Goal: Use online tool/utility: Utilize a website feature to perform a specific function

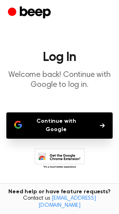
click at [64, 117] on button "Continue with Google" at bounding box center [59, 125] width 107 height 26
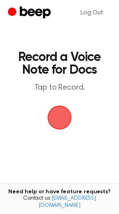
click at [61, 121] on span "button" at bounding box center [60, 117] width 36 height 36
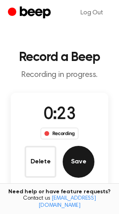
click at [81, 163] on button "Save" at bounding box center [79, 162] width 32 height 32
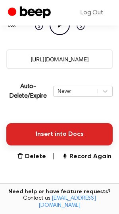
scroll to position [136, 0]
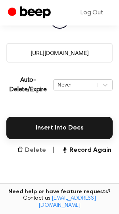
click at [37, 148] on button "Delete" at bounding box center [31, 150] width 29 height 10
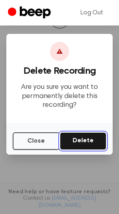
click at [83, 141] on button "Delete" at bounding box center [83, 140] width 47 height 17
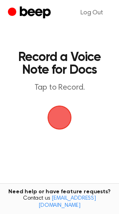
click at [61, 118] on span "button" at bounding box center [60, 117] width 24 height 24
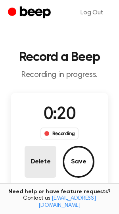
click at [44, 160] on button "Delete" at bounding box center [41, 162] width 32 height 32
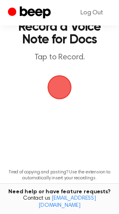
scroll to position [74, 0]
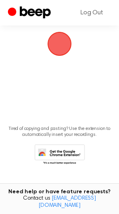
click at [67, 36] on span "button" at bounding box center [59, 43] width 45 height 45
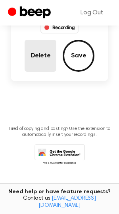
click at [45, 53] on button "Delete" at bounding box center [41, 56] width 32 height 32
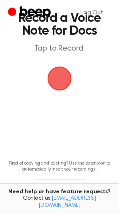
scroll to position [0, 0]
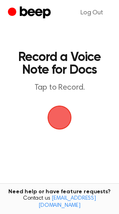
click at [61, 112] on span "button" at bounding box center [59, 117] width 35 height 35
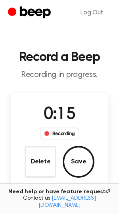
click at [77, 160] on button "Save" at bounding box center [79, 162] width 32 height 32
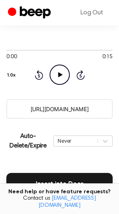
scroll to position [118, 0]
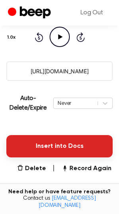
click at [56, 144] on button "Insert into Docs" at bounding box center [59, 146] width 107 height 22
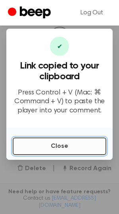
click at [51, 148] on button "Close" at bounding box center [60, 145] width 94 height 17
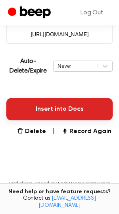
scroll to position [210, 0]
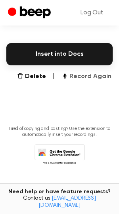
click at [95, 80] on button "Record Again" at bounding box center [87, 77] width 50 height 10
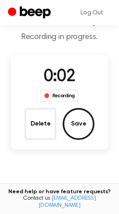
scroll to position [17, 0]
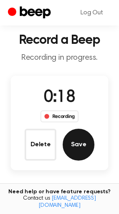
click at [80, 145] on button "Save" at bounding box center [79, 144] width 32 height 32
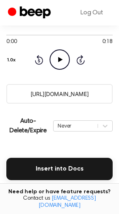
scroll to position [97, 0]
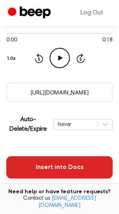
click at [41, 167] on button "Insert into Docs" at bounding box center [59, 167] width 107 height 22
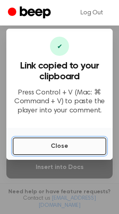
click at [43, 144] on button "Close" at bounding box center [60, 145] width 94 height 17
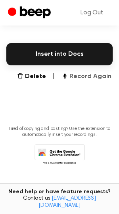
click at [96, 76] on button "Record Again" at bounding box center [87, 77] width 50 height 10
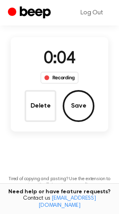
scroll to position [55, 0]
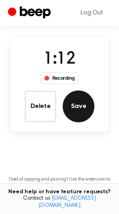
click at [78, 106] on button "Save" at bounding box center [79, 106] width 32 height 32
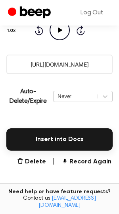
scroll to position [125, 0]
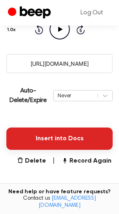
click at [63, 140] on button "Insert into Docs" at bounding box center [59, 138] width 107 height 22
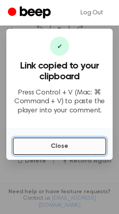
click at [40, 148] on button "Close" at bounding box center [60, 145] width 94 height 17
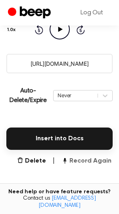
click at [80, 161] on button "Record Again" at bounding box center [87, 161] width 50 height 10
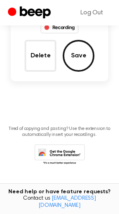
scroll to position [21, 0]
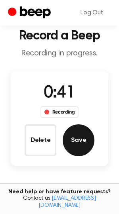
click at [73, 135] on button "Save" at bounding box center [79, 140] width 32 height 32
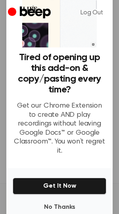
scroll to position [61, 0]
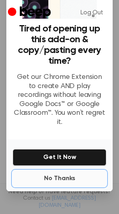
click at [61, 170] on button "No Thanks" at bounding box center [60, 178] width 94 height 16
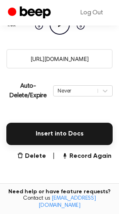
scroll to position [137, 0]
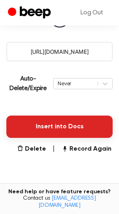
click at [64, 129] on button "Insert into Docs" at bounding box center [59, 126] width 107 height 22
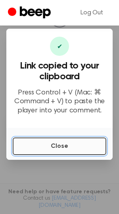
click at [42, 148] on button "Close" at bounding box center [60, 145] width 94 height 17
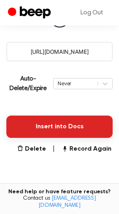
click at [41, 125] on button "Insert into Docs" at bounding box center [59, 126] width 107 height 22
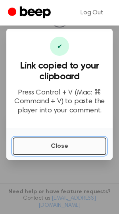
click at [59, 150] on button "Close" at bounding box center [60, 145] width 94 height 17
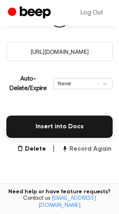
click at [79, 150] on button "Record Again" at bounding box center [87, 149] width 50 height 10
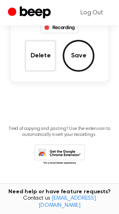
scroll to position [33, 0]
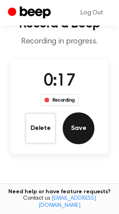
click at [79, 128] on button "Save" at bounding box center [79, 128] width 32 height 32
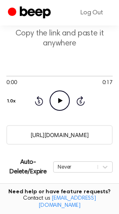
scroll to position [161, 0]
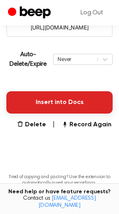
click at [73, 107] on button "Insert into Docs" at bounding box center [59, 102] width 107 height 22
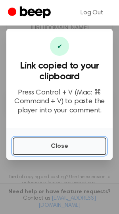
click at [66, 147] on button "Close" at bounding box center [60, 145] width 94 height 17
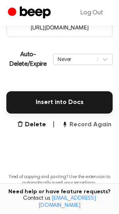
click at [92, 123] on button "Record Again" at bounding box center [87, 125] width 50 height 10
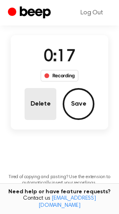
click at [45, 99] on button "Delete" at bounding box center [41, 104] width 32 height 32
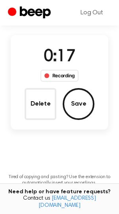
scroll to position [25, 0]
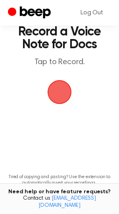
click at [58, 94] on span "button" at bounding box center [59, 91] width 43 height 43
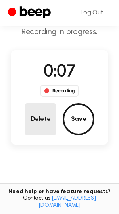
click at [41, 122] on button "Delete" at bounding box center [41, 119] width 32 height 32
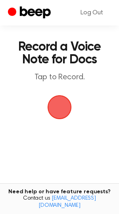
click at [63, 109] on span "button" at bounding box center [59, 106] width 27 height 27
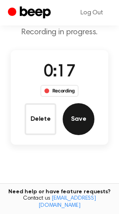
click at [73, 122] on button "Save" at bounding box center [79, 119] width 32 height 32
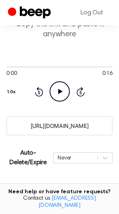
scroll to position [93, 0]
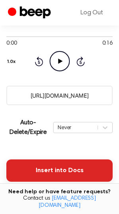
click at [52, 173] on button "Insert into Docs" at bounding box center [59, 170] width 107 height 22
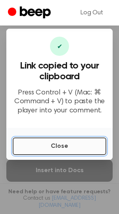
click at [45, 148] on button "Close" at bounding box center [60, 145] width 94 height 17
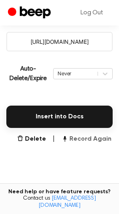
click at [90, 139] on button "Record Again" at bounding box center [87, 139] width 50 height 10
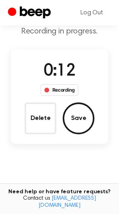
click at [42, 120] on button "Delete" at bounding box center [41, 118] width 32 height 32
